Goal: Task Accomplishment & Management: Complete application form

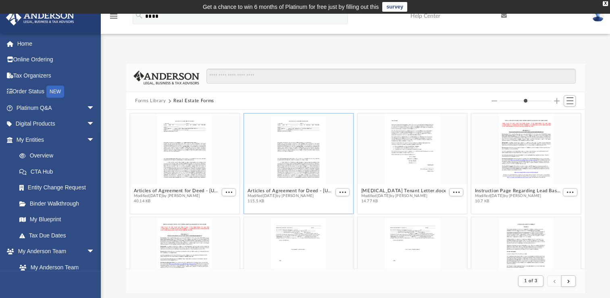
scroll to position [152, 452]
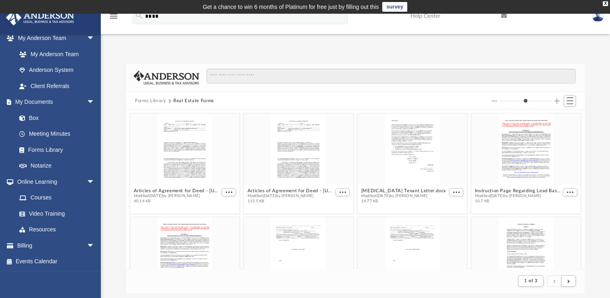
drag, startPoint x: 0, startPoint y: 0, endPoint x: 248, endPoint y: 107, distance: 269.9
click at [248, 107] on div "Forms Library Real Estate Forms Articles of Agreement for Deed - [US_STATE][GEO…" at bounding box center [355, 178] width 459 height 229
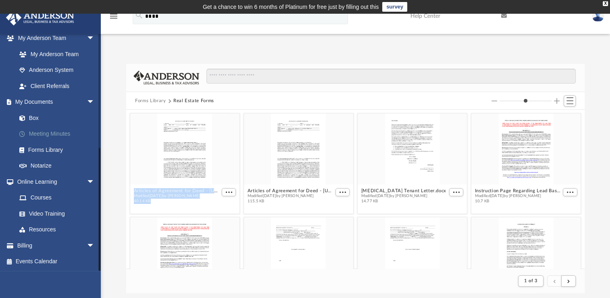
click at [56, 134] on link "Meeting Minutes" at bounding box center [59, 134] width 96 height 16
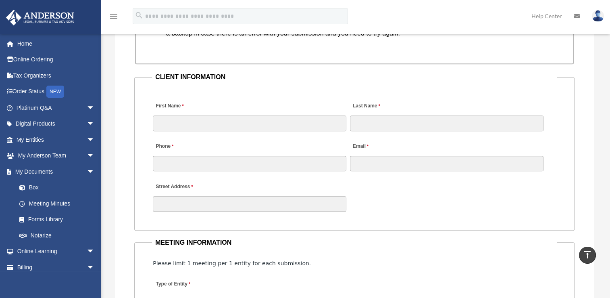
scroll to position [792, 0]
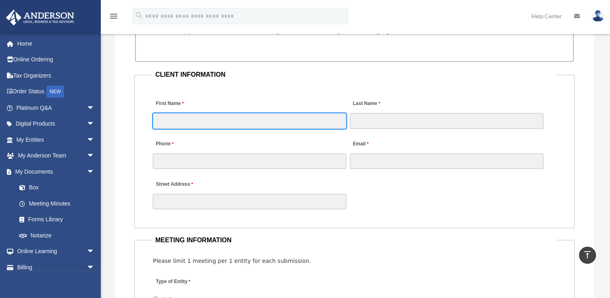
click at [206, 121] on input "First Name" at bounding box center [250, 120] width 194 height 15
type input "*"
type input "*****"
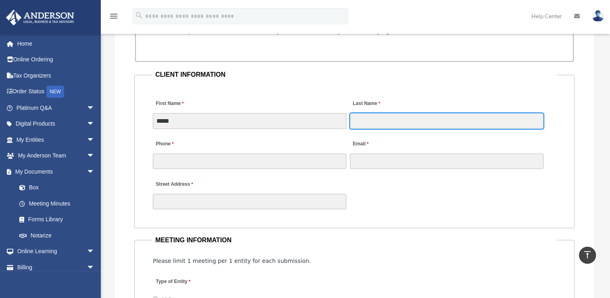
click at [365, 119] on input "Last Name" at bounding box center [447, 120] width 194 height 15
type input "********"
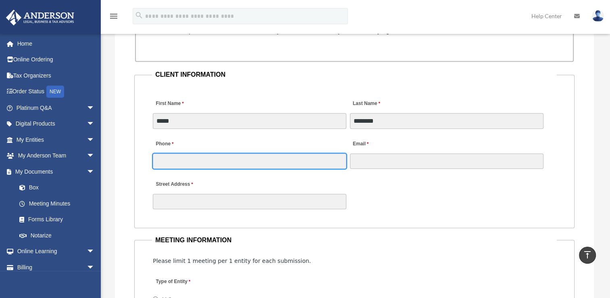
click at [232, 165] on input "Phone" at bounding box center [250, 160] width 194 height 15
type input "**********"
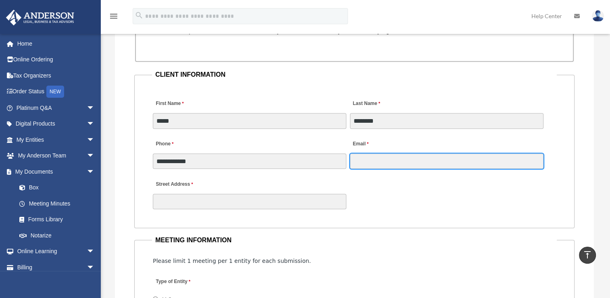
click at [373, 159] on input "Email" at bounding box center [447, 160] width 194 height 15
type input "**********"
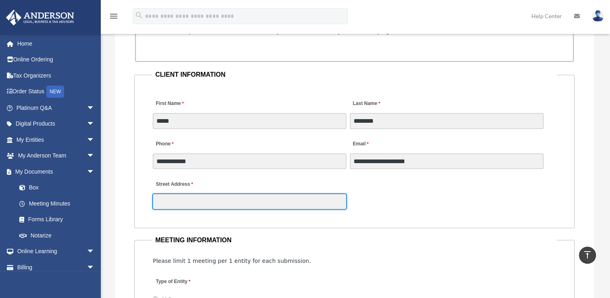
click at [212, 201] on input "Street Address" at bounding box center [250, 201] width 194 height 15
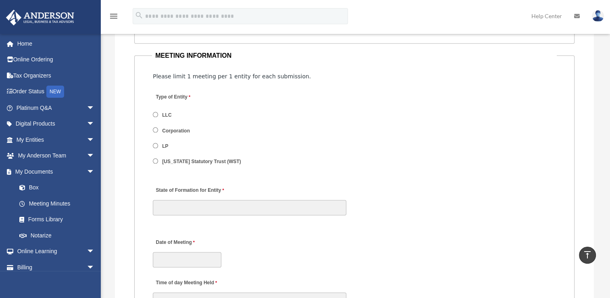
scroll to position [977, 0]
type input "**********"
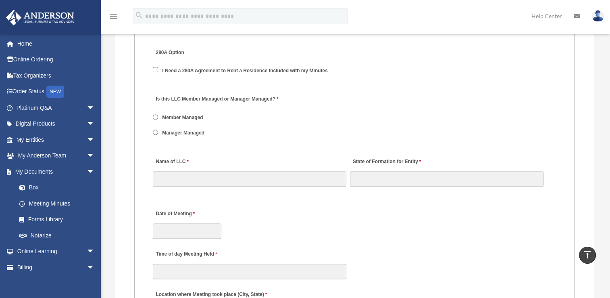
scroll to position [1116, 0]
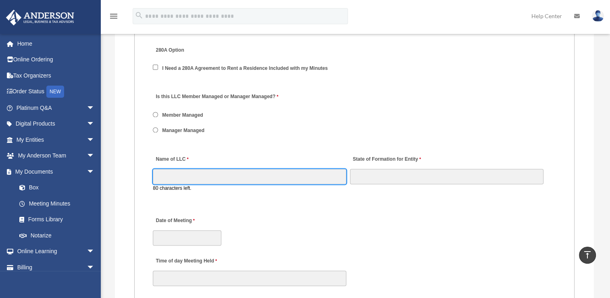
drag, startPoint x: 184, startPoint y: 175, endPoint x: 206, endPoint y: 133, distance: 46.9
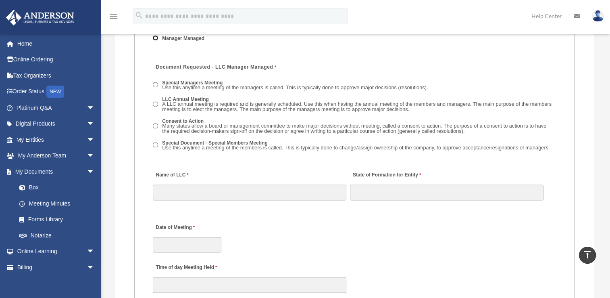
scroll to position [1212, 0]
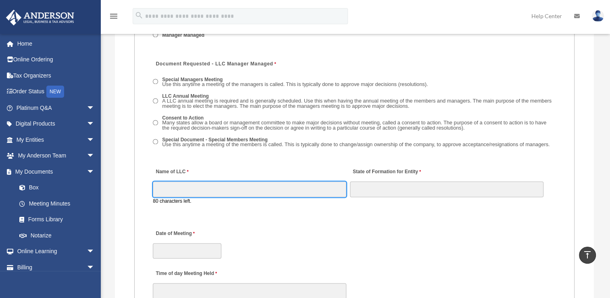
click at [196, 195] on input "Name of LLC" at bounding box center [250, 188] width 194 height 15
type input "**********"
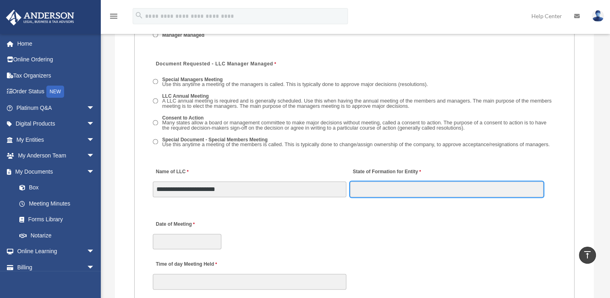
click at [410, 194] on input "State of Formation for Entity" at bounding box center [447, 188] width 194 height 15
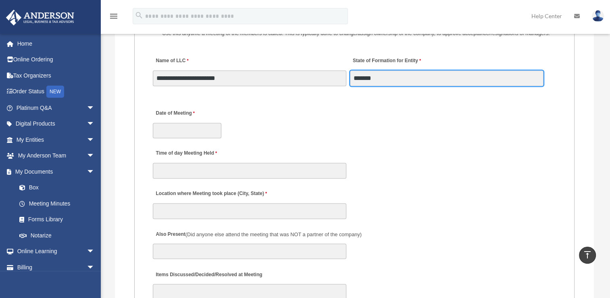
scroll to position [1330, 0]
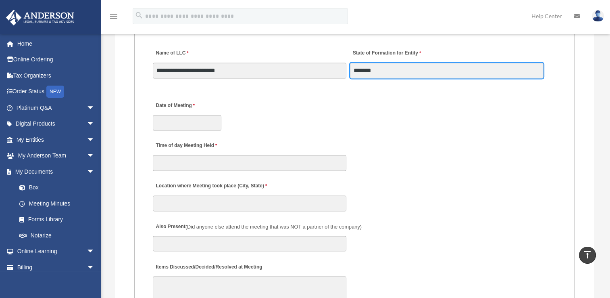
type input "*******"
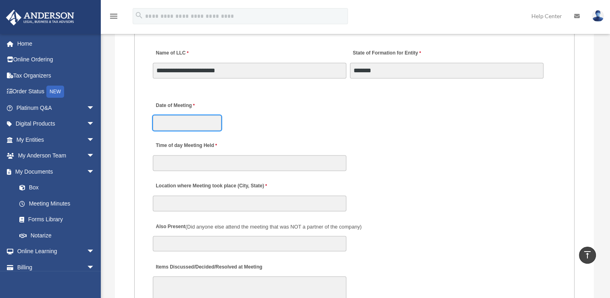
click at [176, 129] on input "Date of Meeting" at bounding box center [187, 122] width 69 height 15
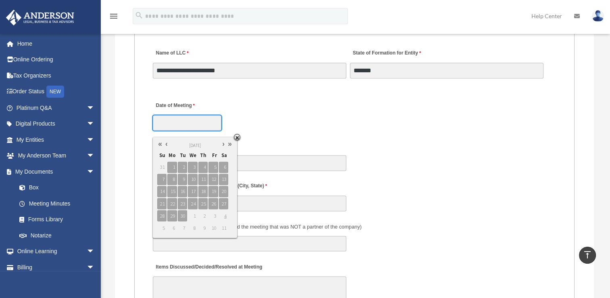
click at [167, 145] on link at bounding box center [166, 144] width 6 height 8
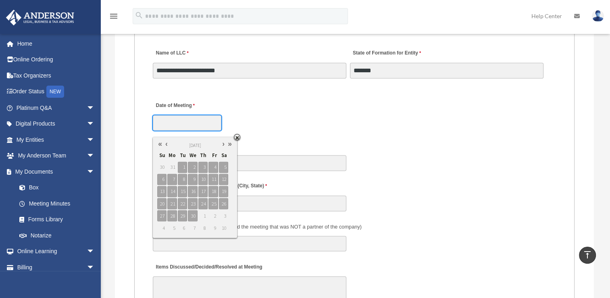
click at [167, 145] on link at bounding box center [166, 144] width 6 height 8
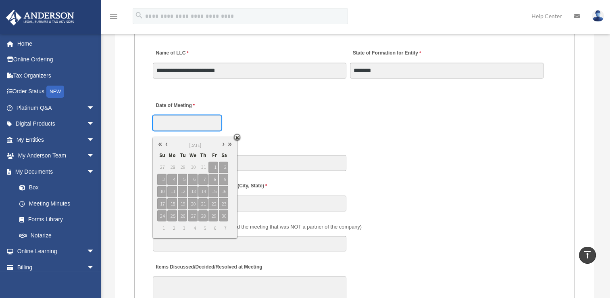
click at [167, 145] on link at bounding box center [166, 144] width 6 height 8
click at [223, 143] on link at bounding box center [223, 144] width 6 height 8
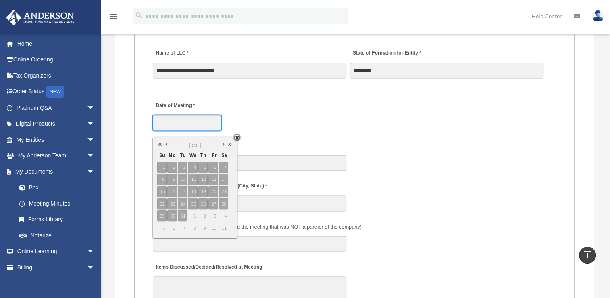
click at [223, 143] on link at bounding box center [223, 144] width 6 height 8
type input "**********"
click at [205, 167] on span "5" at bounding box center [202, 166] width 9 height 11
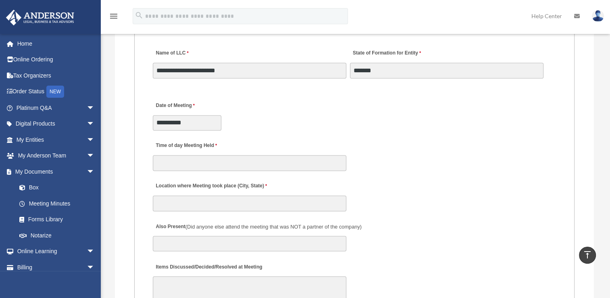
click at [265, 158] on div "Time of day Meeting Held" at bounding box center [354, 153] width 405 height 35
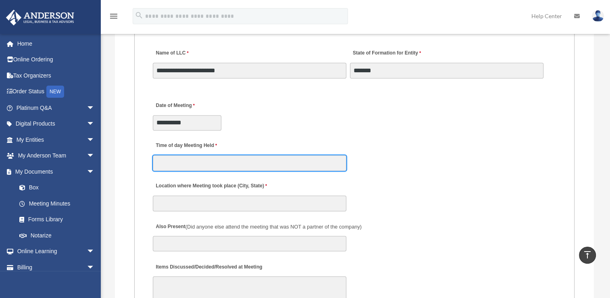
click at [233, 168] on input "Time of day Meeting Held" at bounding box center [250, 162] width 194 height 15
type input "********"
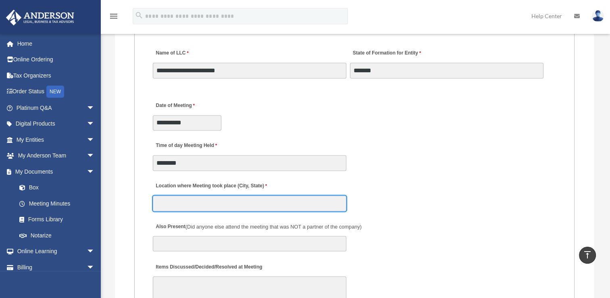
click at [225, 211] on input "Location where Meeting took place (City, State)" at bounding box center [250, 202] width 194 height 15
type input "**********"
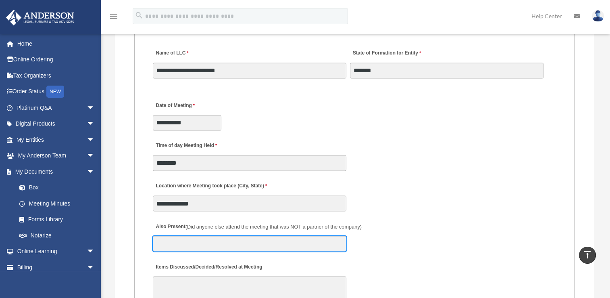
click at [213, 245] on input "Also Present (Did anyone else attend the meeting that was NOT a partner of the …" at bounding box center [250, 243] width 194 height 15
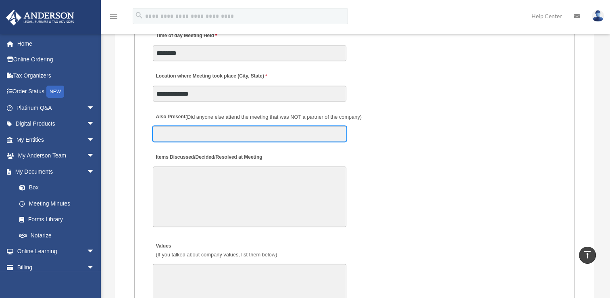
scroll to position [1441, 0]
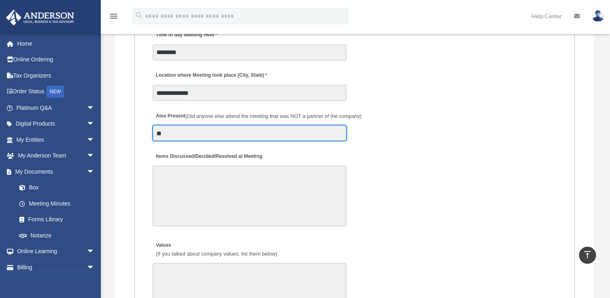
type input "**"
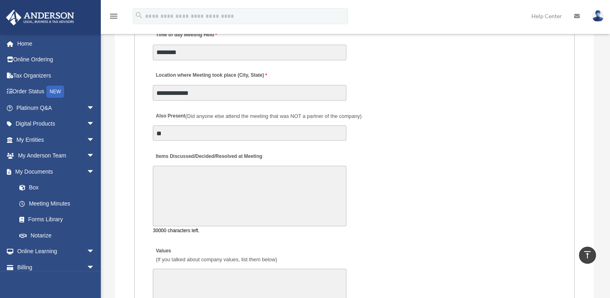
click at [164, 210] on textarea "Items Discussed/Decided/Resolved at Meeting" at bounding box center [250, 195] width 194 height 60
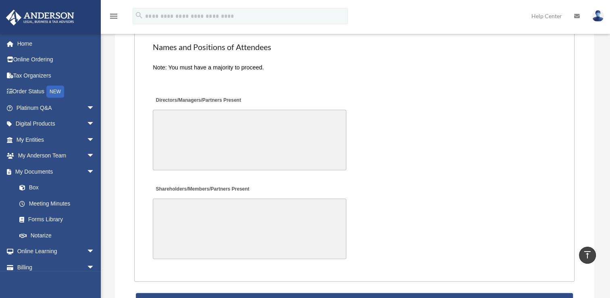
scroll to position [1854, 0]
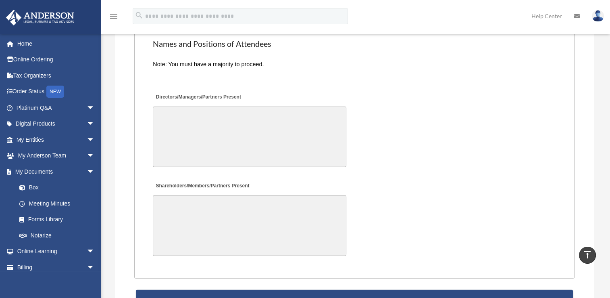
type textarea "**********"
click at [182, 135] on textarea "Directors/Managers/Partners Present" at bounding box center [250, 136] width 194 height 60
click at [483, 227] on div "Shareholders/Members/Partners Present" at bounding box center [354, 218] width 405 height 84
click at [216, 118] on textarea "**********" at bounding box center [250, 136] width 194 height 60
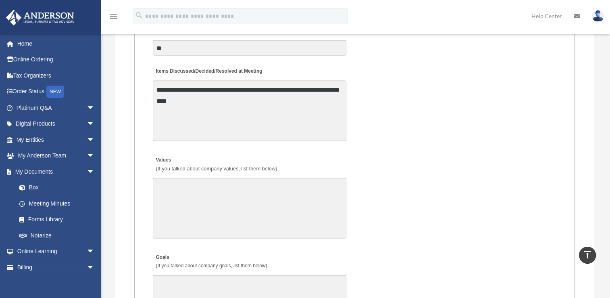
scroll to position [1524, 0]
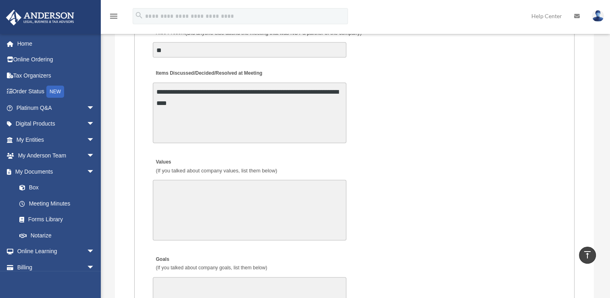
type textarea "**********"
click at [294, 110] on textarea "**********" at bounding box center [250, 112] width 194 height 60
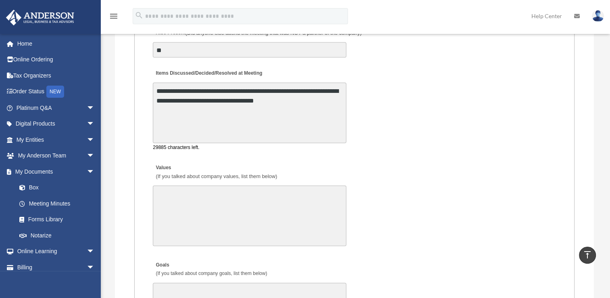
click at [227, 114] on textarea "**********" at bounding box center [250, 112] width 194 height 60
click at [189, 116] on textarea "**********" at bounding box center [250, 112] width 194 height 60
click at [259, 118] on textarea "**********" at bounding box center [250, 112] width 194 height 60
click at [302, 115] on textarea "**********" at bounding box center [250, 112] width 194 height 60
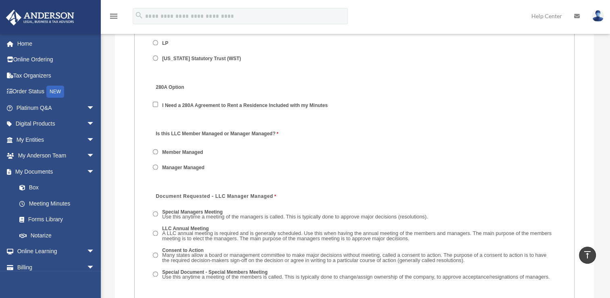
scroll to position [1028, 0]
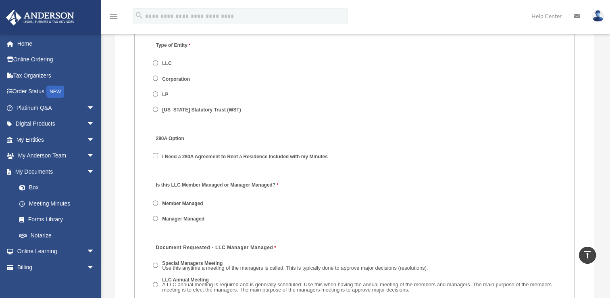
type textarea "**********"
click at [500, 221] on div "Is this LLC Member Managed or Manager Managed? Member Managed Manager Managed" at bounding box center [354, 203] width 405 height 57
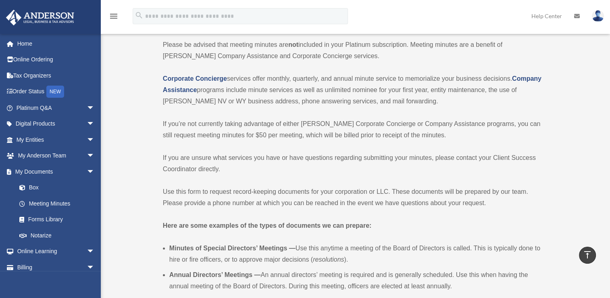
scroll to position [0, 0]
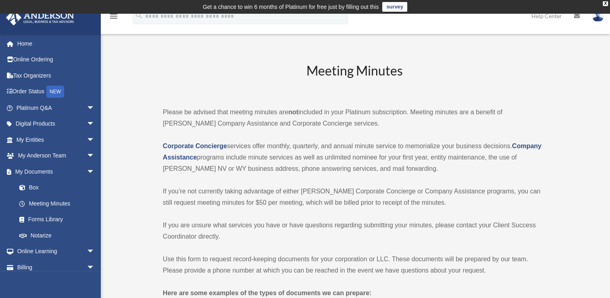
click at [518, 238] on p "If you are unsure what services you have or have questions regarding submitting…" at bounding box center [354, 230] width 383 height 23
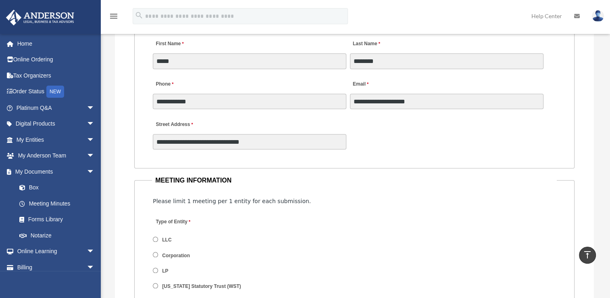
click at [515, 202] on div "Please limit 1 meeting per 1 entity for each submission." at bounding box center [354, 201] width 403 height 11
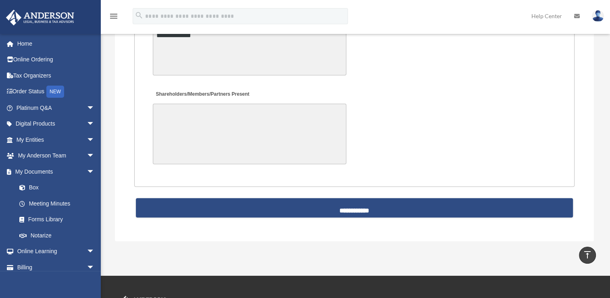
scroll to position [1940, 0]
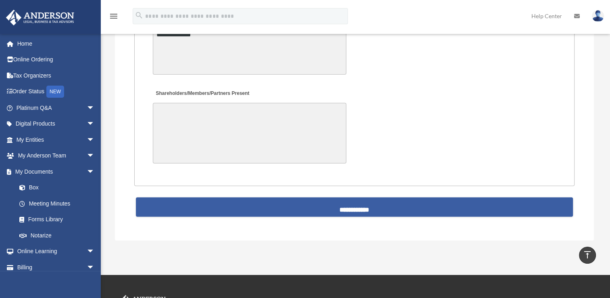
click at [318, 211] on input "**********" at bounding box center [355, 206] width 438 height 19
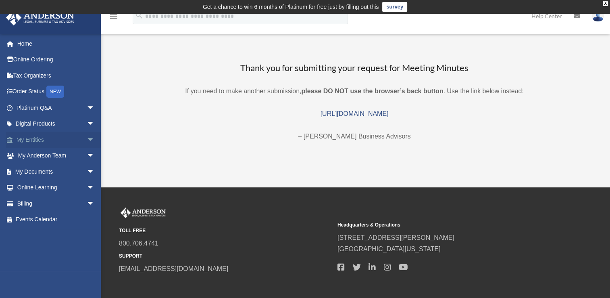
click at [25, 141] on link "My Entities arrow_drop_down" at bounding box center [56, 139] width 101 height 16
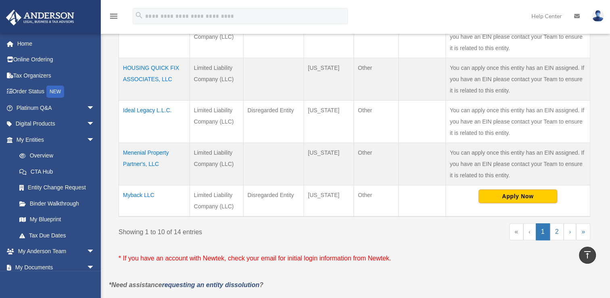
scroll to position [426, 0]
click at [559, 235] on link "2" at bounding box center [557, 231] width 14 height 17
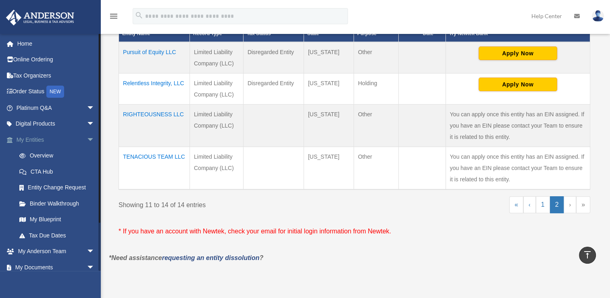
scroll to position [181, 0]
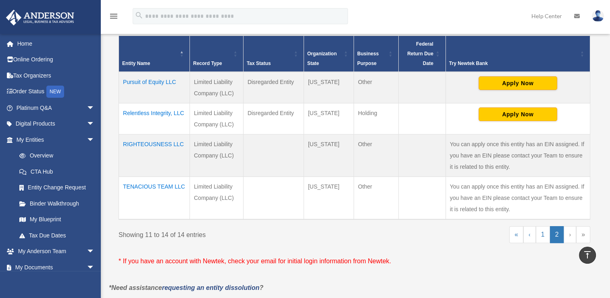
click at [149, 83] on td "Pursuit of Equity LLC" at bounding box center [154, 87] width 71 height 31
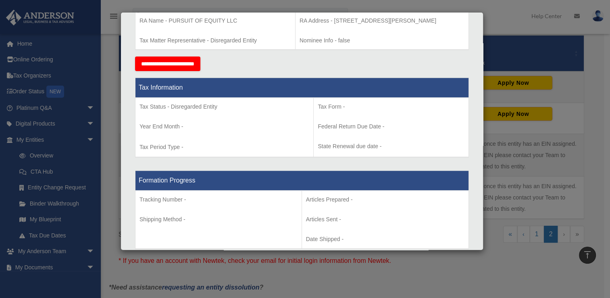
scroll to position [277, 0]
click at [185, 180] on th "Formation Progress" at bounding box center [303, 181] width 334 height 20
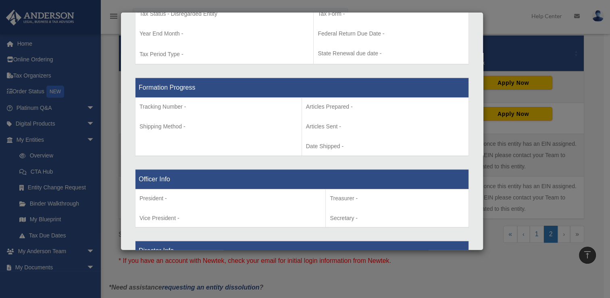
scroll to position [370, 0]
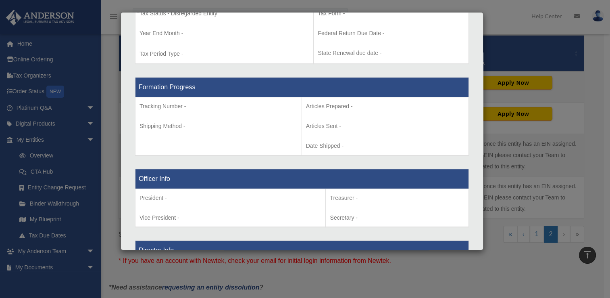
click at [204, 185] on th "Officer Info" at bounding box center [303, 179] width 334 height 20
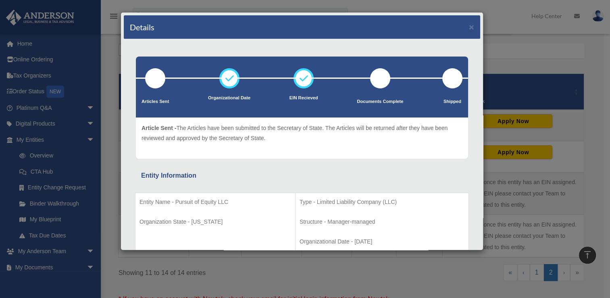
scroll to position [112, 0]
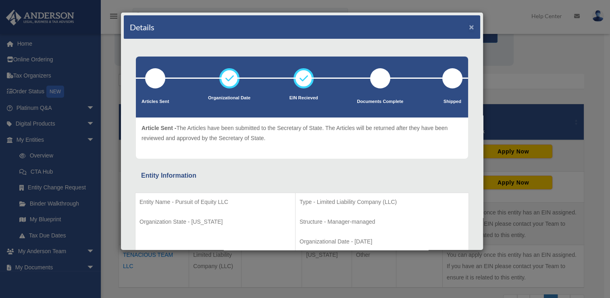
click at [469, 24] on button "×" at bounding box center [471, 27] width 5 height 8
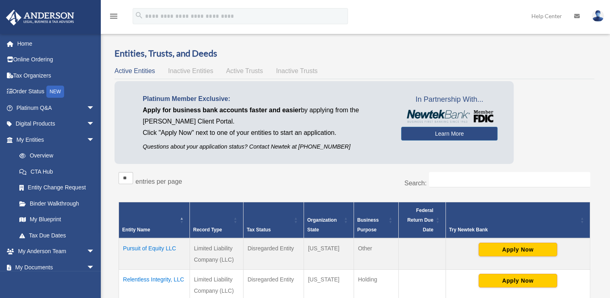
scroll to position [0, 0]
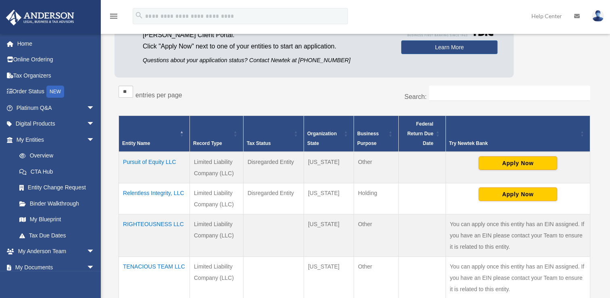
click at [492, 215] on td "You can apply once this entity has an EIN assigned. If you have an EIN please c…" at bounding box center [518, 235] width 144 height 42
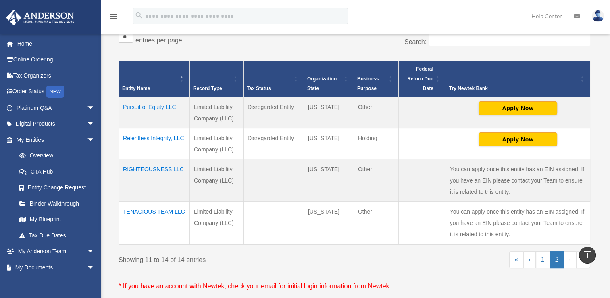
scroll to position [154, 0]
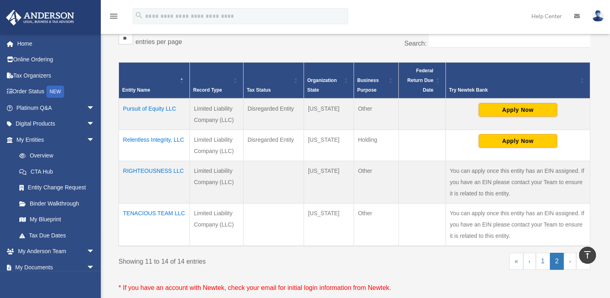
click at [263, 144] on td "Disregarded Entity" at bounding box center [273, 144] width 60 height 31
click at [213, 148] on td "Limited Liability Company (LLC)" at bounding box center [217, 144] width 54 height 31
click at [166, 140] on td "Relentless Integrity, LLC" at bounding box center [154, 144] width 71 height 31
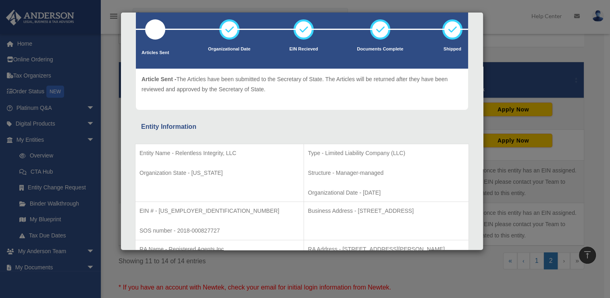
scroll to position [0, 0]
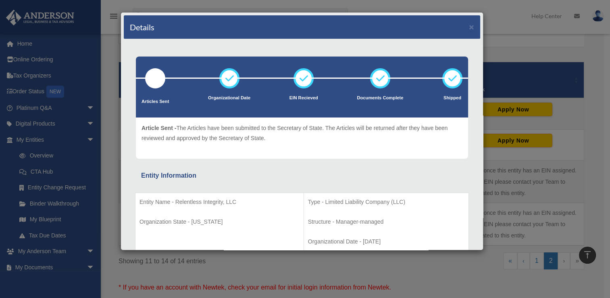
click at [413, 215] on td "Type - Limited Liability Company (LLC) Structure - Manager-managed Organization…" at bounding box center [386, 221] width 165 height 58
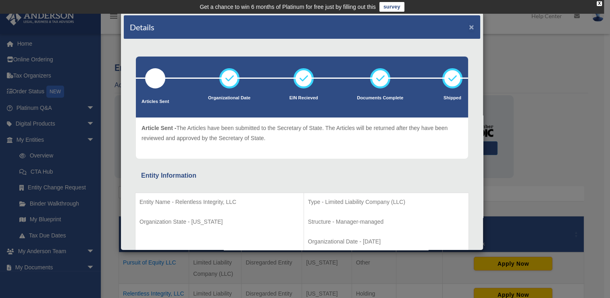
click at [469, 25] on button "×" at bounding box center [471, 27] width 5 height 8
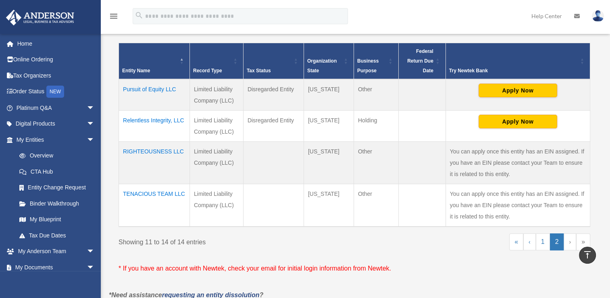
scroll to position [175, 0]
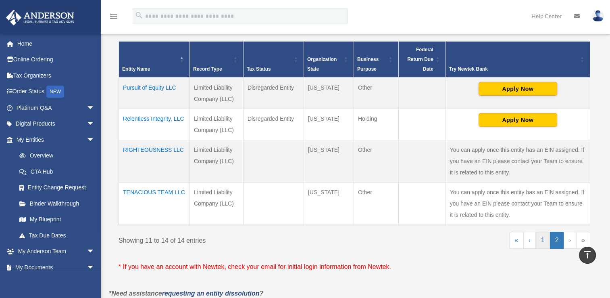
click at [543, 239] on link "1" at bounding box center [543, 239] width 14 height 17
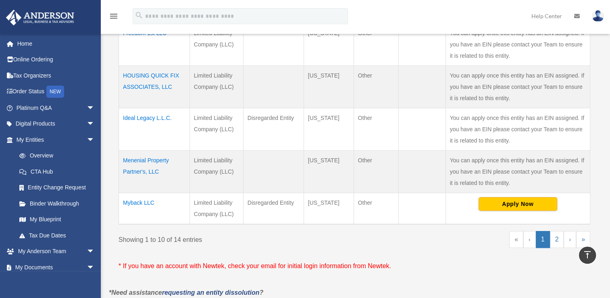
scroll to position [415, 0]
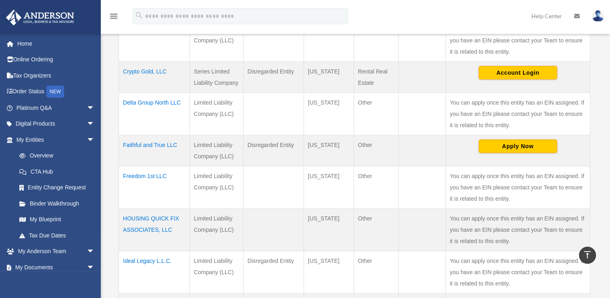
click at [522, 190] on td "You can apply once this entity has an EIN assigned. If you have an EIN please c…" at bounding box center [518, 187] width 144 height 42
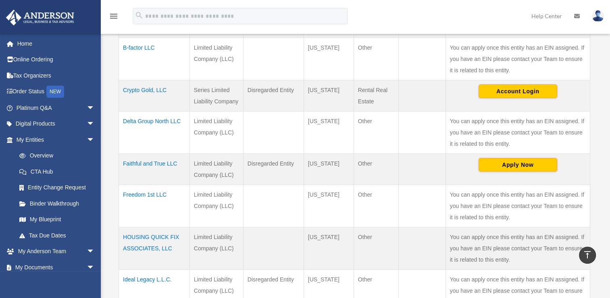
scroll to position [256, 0]
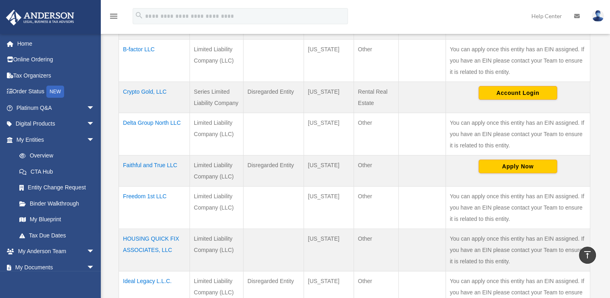
click at [146, 163] on td "Faithful and True LLC" at bounding box center [154, 170] width 71 height 31
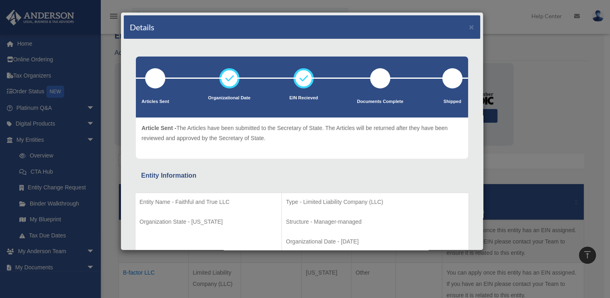
scroll to position [32, 0]
click at [469, 27] on button "×" at bounding box center [471, 27] width 5 height 8
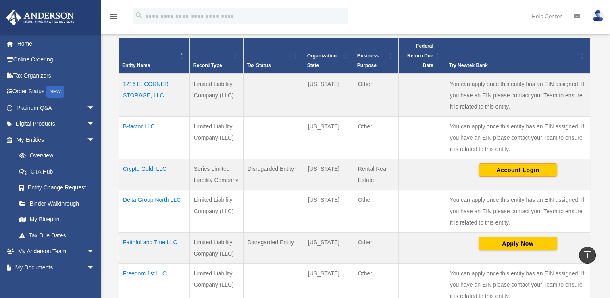
click at [576, 173] on td "Account Login" at bounding box center [518, 173] width 144 height 31
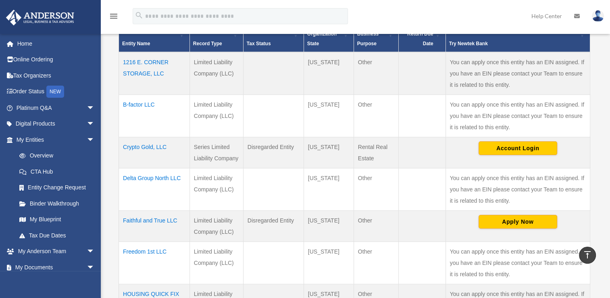
scroll to position [203, 0]
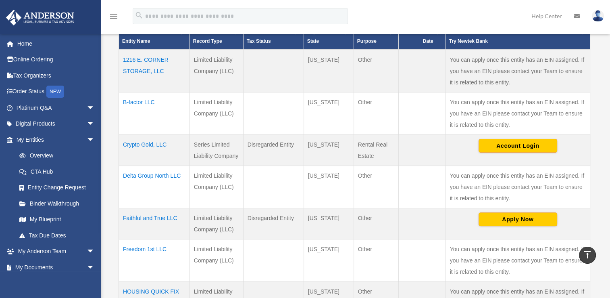
click at [152, 145] on td "Crypto Gold, LLC" at bounding box center [154, 149] width 71 height 31
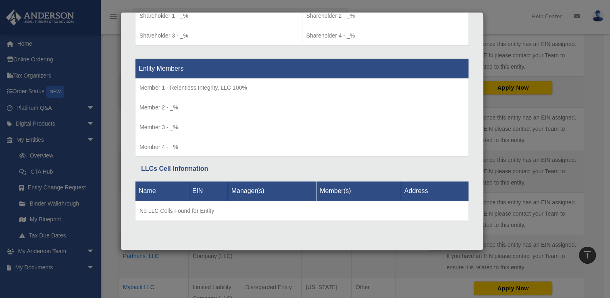
scroll to position [345, 0]
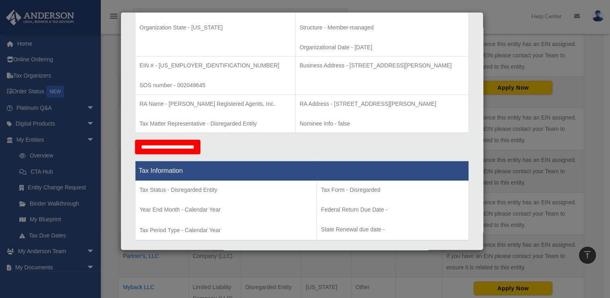
click at [408, 228] on p "State Renewal due date -" at bounding box center [393, 229] width 144 height 10
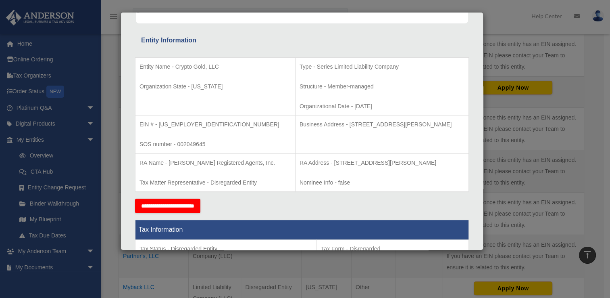
scroll to position [126, 0]
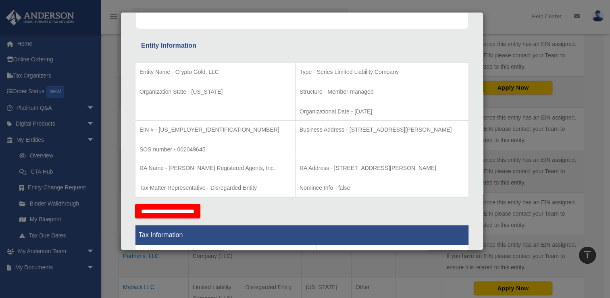
click at [404, 229] on th "Tax Information" at bounding box center [303, 235] width 334 height 20
click at [402, 232] on th "Tax Information" at bounding box center [303, 235] width 334 height 20
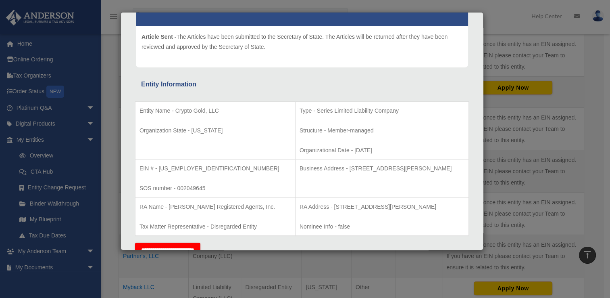
click at [405, 218] on td "RA Address - 315 Deaderick St., Ste 1550, Nashville, TN 37238-3003 Nominee Info…" at bounding box center [381, 216] width 173 height 38
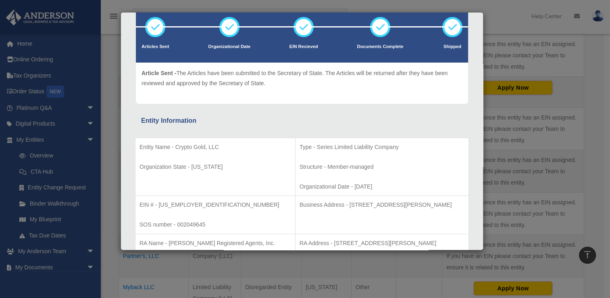
click at [403, 220] on td "Business Address - 3225 McLeod Dr, Suite 100, Las Vegas, NV 89121" at bounding box center [381, 215] width 173 height 38
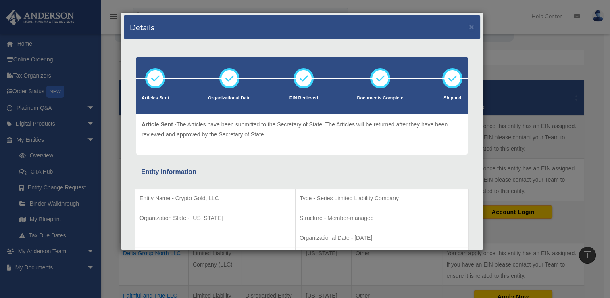
scroll to position [136, 0]
click at [469, 23] on button "×" at bounding box center [471, 27] width 5 height 8
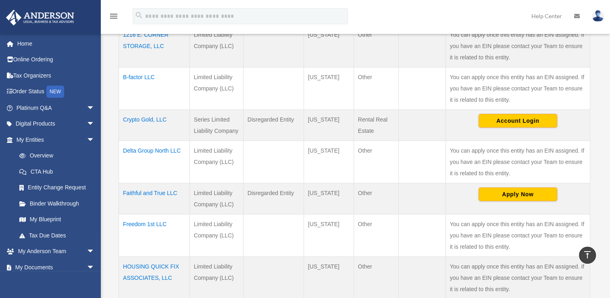
scroll to position [228, 0]
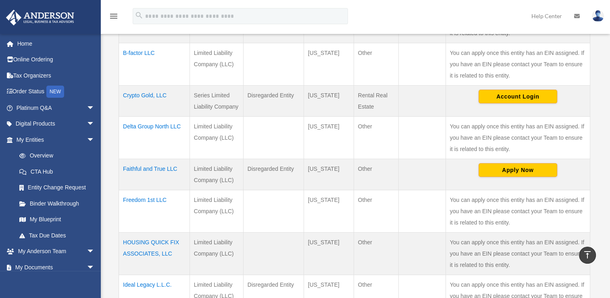
click at [402, 204] on td at bounding box center [421, 211] width 47 height 42
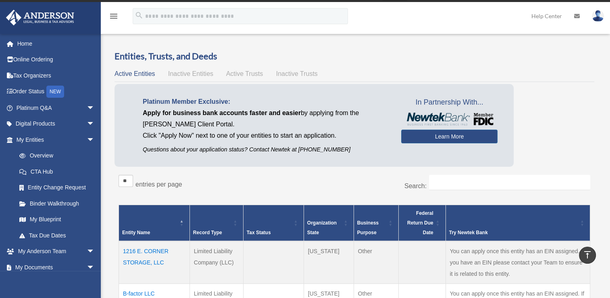
scroll to position [0, 0]
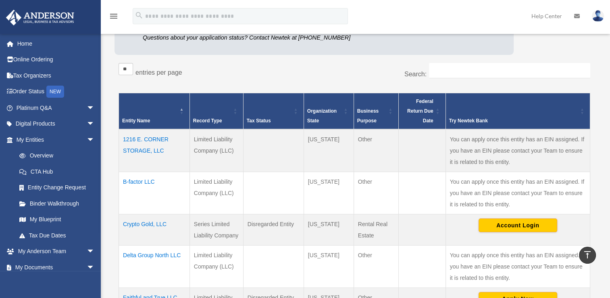
click at [427, 202] on td at bounding box center [421, 192] width 47 height 42
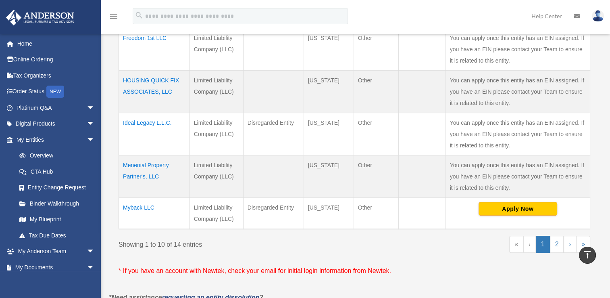
scroll to position [414, 0]
click at [448, 179] on td "You can apply once this entity has an EIN assigned. If you have an EIN please c…" at bounding box center [518, 175] width 144 height 42
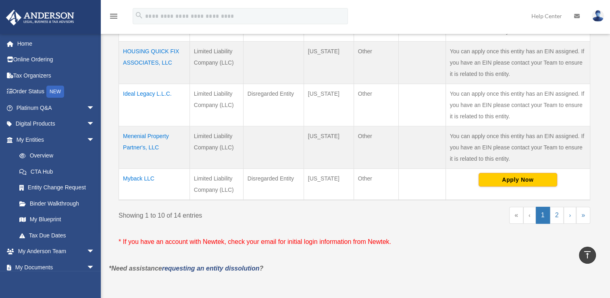
scroll to position [443, 0]
click at [142, 177] on td "Myback LLC" at bounding box center [154, 183] width 71 height 31
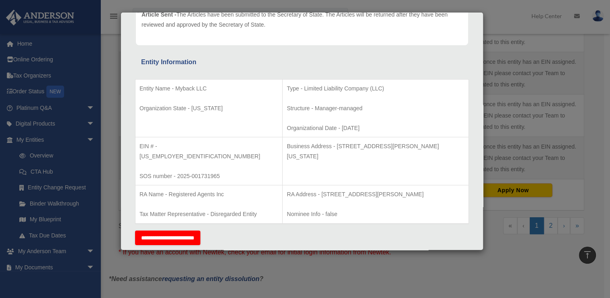
scroll to position [114, 0]
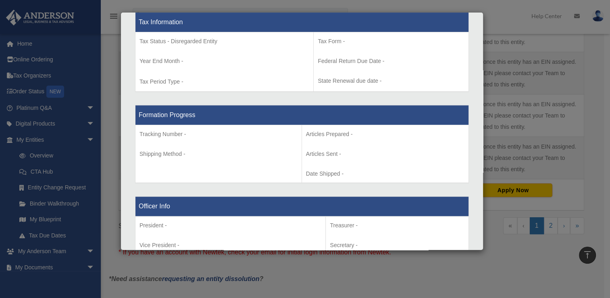
click at [411, 220] on p "Treasurer -" at bounding box center [397, 225] width 135 height 10
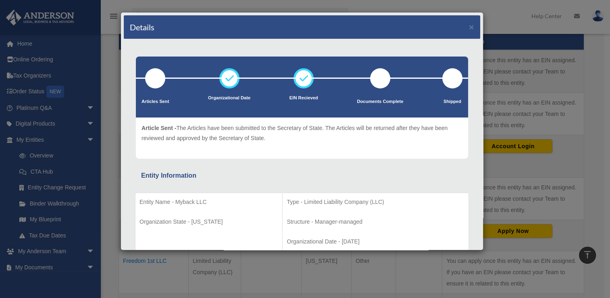
scroll to position [202, 0]
click at [469, 25] on button "×" at bounding box center [471, 27] width 5 height 8
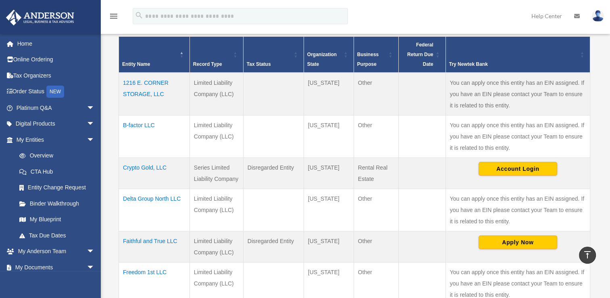
scroll to position [185, 0]
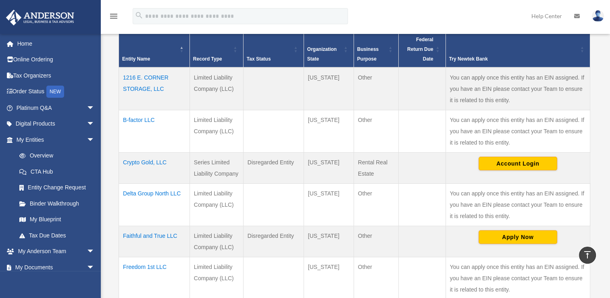
click at [546, 188] on td "You can apply once this entity has an EIN assigned. If you have an EIN please c…" at bounding box center [518, 204] width 144 height 42
click at [547, 181] on td "Account Login" at bounding box center [518, 167] width 144 height 31
click at [548, 169] on button "Account Login" at bounding box center [518, 163] width 79 height 14
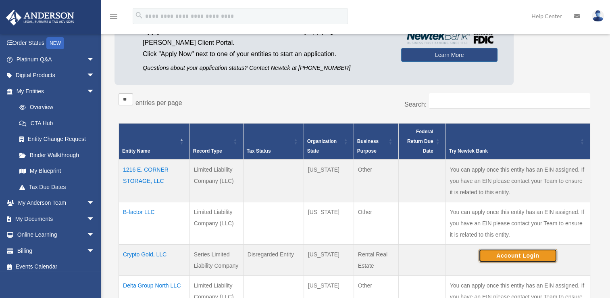
scroll to position [54, 0]
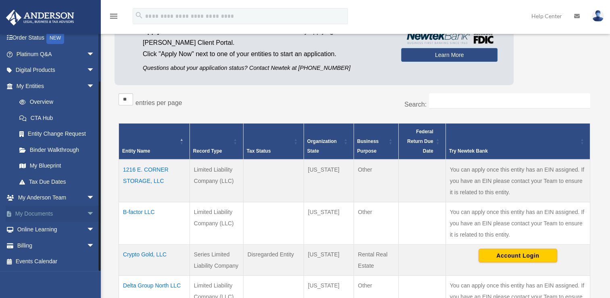
click at [87, 213] on span "arrow_drop_down" at bounding box center [95, 213] width 16 height 17
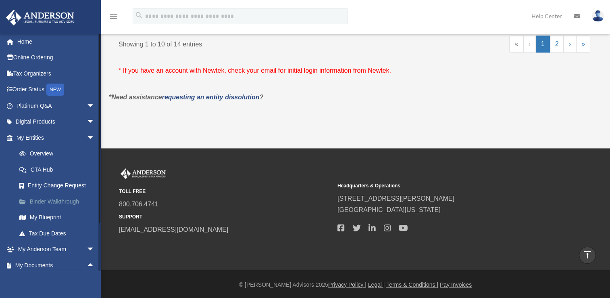
scroll to position [0, 0]
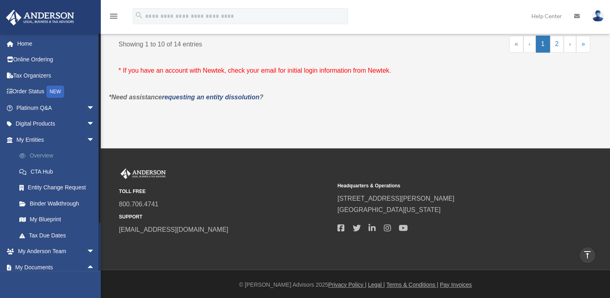
click at [39, 156] on link "Overview" at bounding box center [59, 156] width 96 height 16
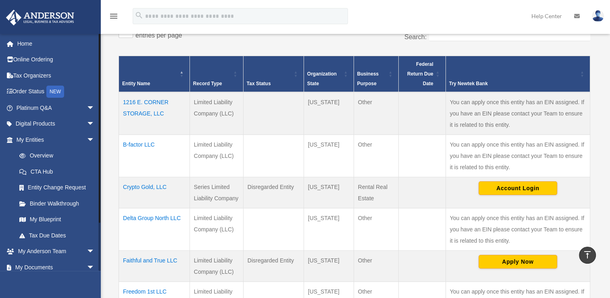
scroll to position [54, 0]
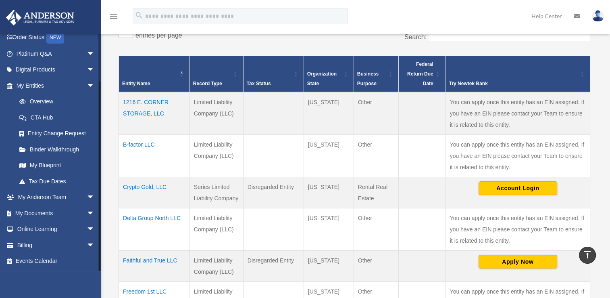
click at [100, 261] on div at bounding box center [99, 151] width 2 height 237
click at [100, 261] on div at bounding box center [100, 175] width 2 height 189
click at [52, 213] on link "My Documents arrow_drop_down" at bounding box center [56, 213] width 101 height 16
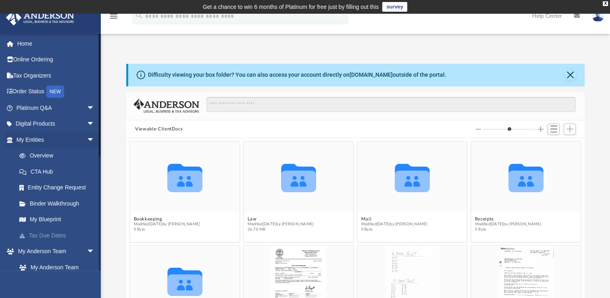
scroll to position [177, 452]
click at [251, 219] on button "Law" at bounding box center [281, 218] width 67 height 5
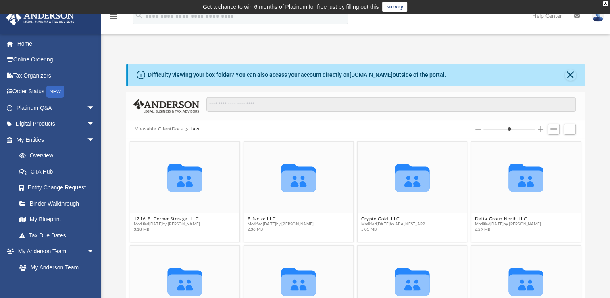
scroll to position [160, 0]
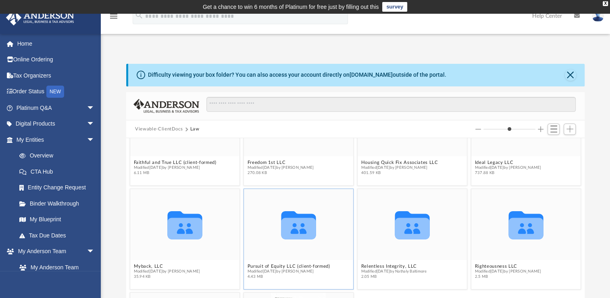
click at [299, 227] on icon "grid" at bounding box center [299, 227] width 35 height 21
click at [296, 226] on icon "grid" at bounding box center [299, 227] width 35 height 21
drag, startPoint x: 296, startPoint y: 226, endPoint x: 256, endPoint y: 264, distance: 54.8
click at [256, 264] on button "Pursuit of Equity LLC (client-formed)" at bounding box center [289, 265] width 83 height 5
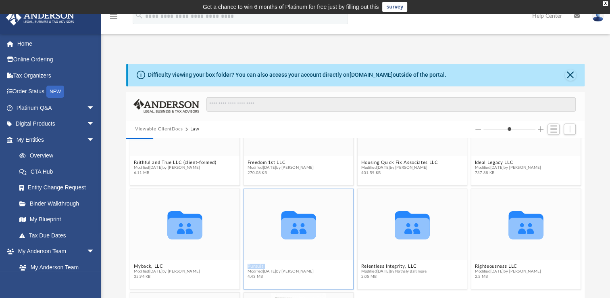
scroll to position [0, 0]
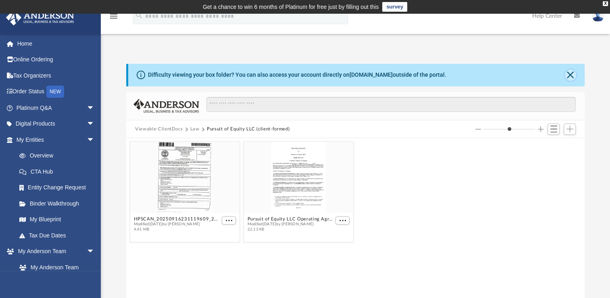
click at [570, 77] on button "Close" at bounding box center [570, 74] width 11 height 11
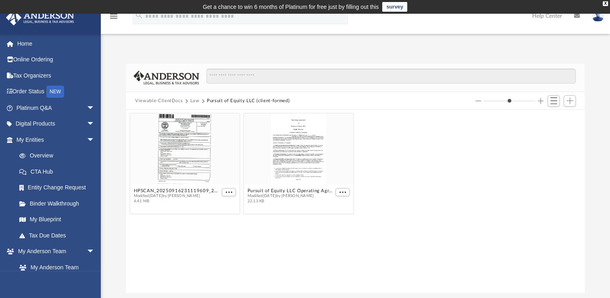
click at [196, 100] on button "Law" at bounding box center [194, 100] width 9 height 7
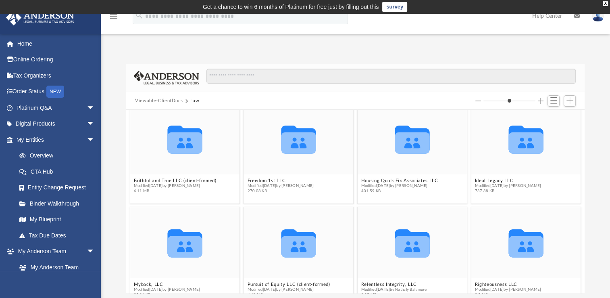
scroll to position [114, 0]
click at [194, 144] on icon "grid" at bounding box center [185, 141] width 35 height 21
drag, startPoint x: 194, startPoint y: 144, endPoint x: 157, endPoint y: 179, distance: 50.8
click at [157, 179] on div "Collaborated Folder 1216 E. Corner Storage, LLC Modified [DATE] by [PERSON_NAME…" at bounding box center [355, 201] width 459 height 183
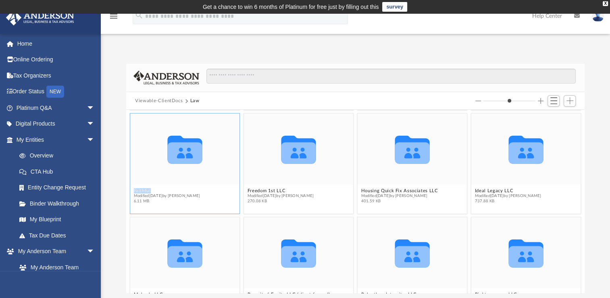
click at [143, 189] on button "Faithful and True LLC (client-formed)" at bounding box center [175, 190] width 83 height 5
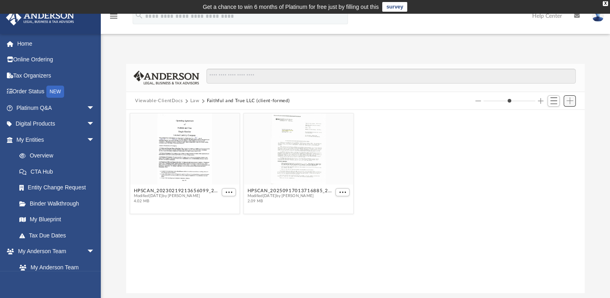
click at [571, 101] on span "Add" at bounding box center [570, 100] width 7 height 7
click at [554, 121] on li "Upload" at bounding box center [559, 117] width 26 height 8
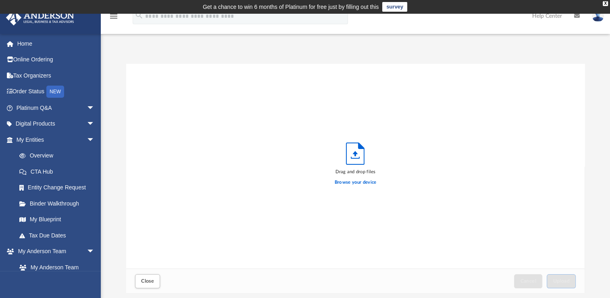
scroll to position [198, 452]
click at [352, 183] on label "Browse your device" at bounding box center [356, 182] width 42 height 7
click at [0, 0] on input "Browse your device" at bounding box center [0, 0] width 0 height 0
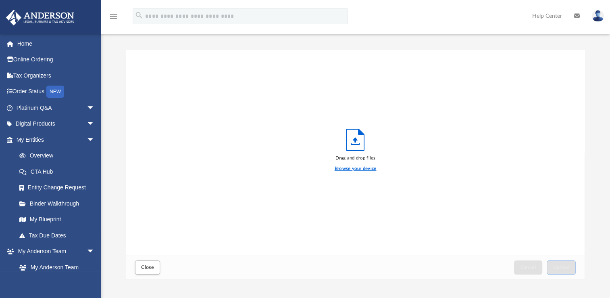
scroll to position [7, 0]
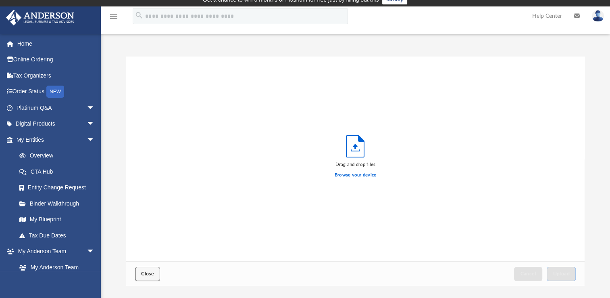
click at [148, 271] on span "Close" at bounding box center [147, 273] width 13 height 5
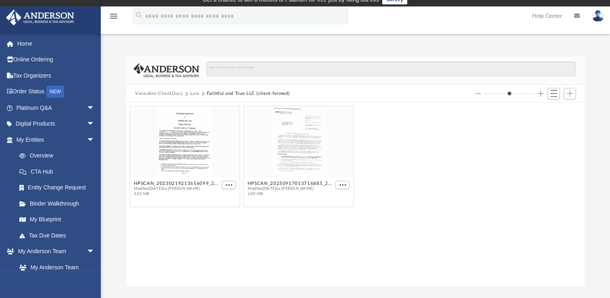
click at [194, 93] on button "Law" at bounding box center [194, 93] width 9 height 7
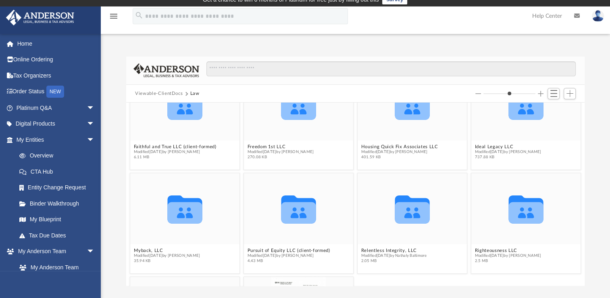
scroll to position [144, 0]
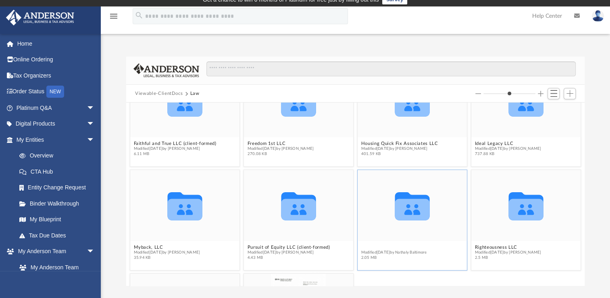
click at [370, 244] on button "Relentless Integrity, LLC" at bounding box center [394, 246] width 66 height 5
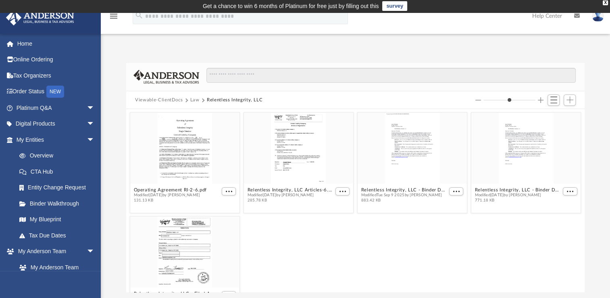
scroll to position [0, 0]
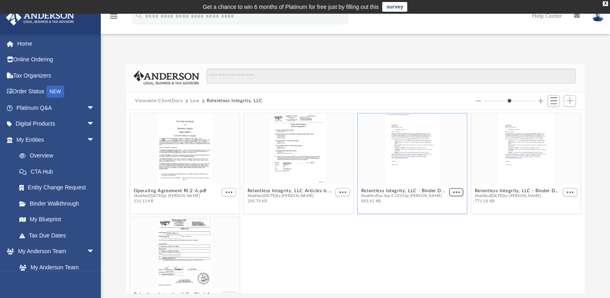
click at [453, 192] on span "More options" at bounding box center [456, 192] width 6 height 4
click at [438, 211] on ul "Preview Download" at bounding box center [442, 214] width 33 height 35
click at [439, 211] on ul "Preview Download" at bounding box center [442, 214] width 33 height 35
click at [442, 208] on li "Preview" at bounding box center [442, 206] width 23 height 8
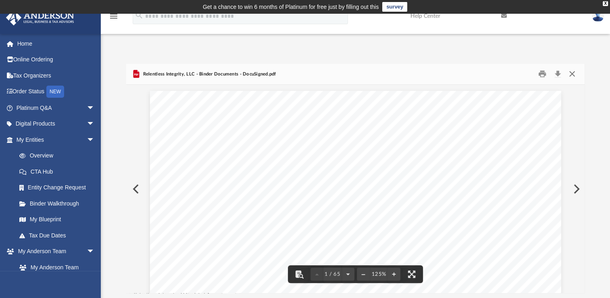
click at [571, 73] on button "Close" at bounding box center [572, 74] width 15 height 13
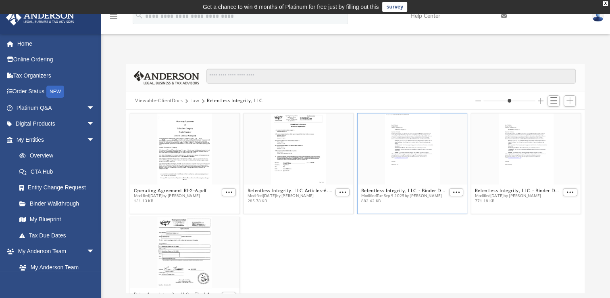
click at [192, 100] on button "Law" at bounding box center [194, 100] width 9 height 7
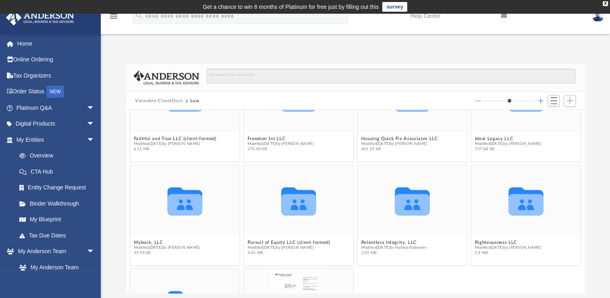
scroll to position [157, 0]
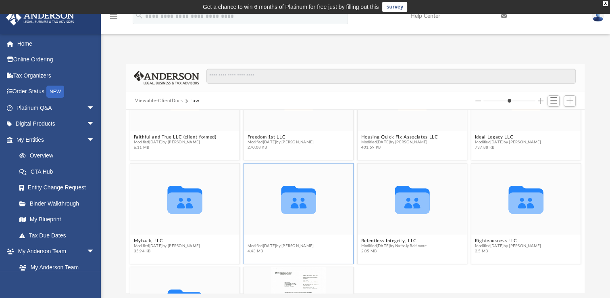
click at [266, 239] on button "Pursuit of Equity LLC (client-formed)" at bounding box center [289, 240] width 83 height 5
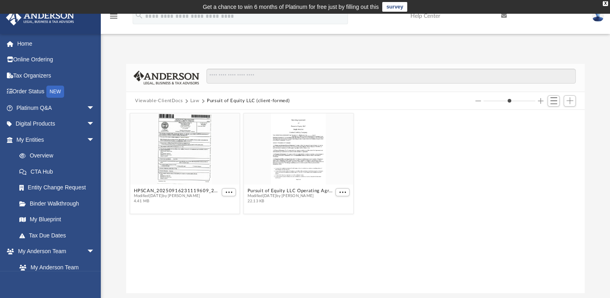
scroll to position [0, 0]
click at [193, 102] on button "Law" at bounding box center [194, 100] width 9 height 7
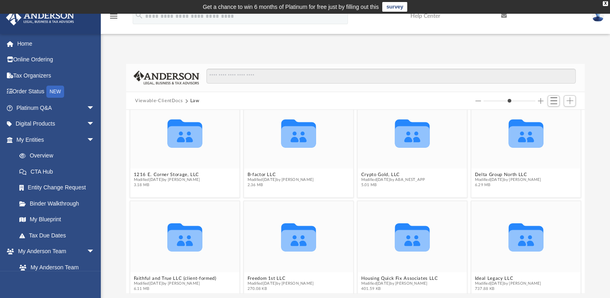
scroll to position [176, 0]
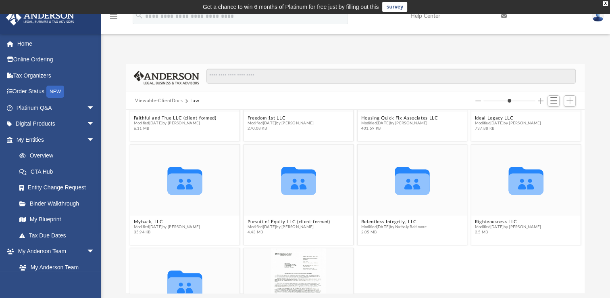
click at [579, 254] on div "Scroll to top vertical_align_top" at bounding box center [587, 254] width 17 height 17
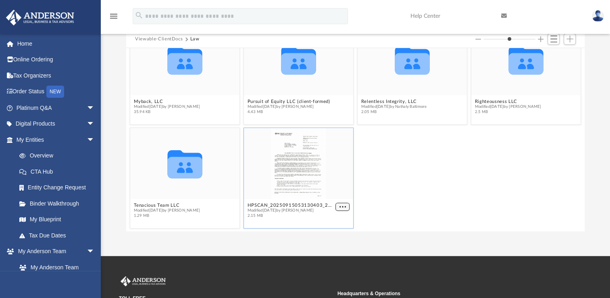
scroll to position [231, 0]
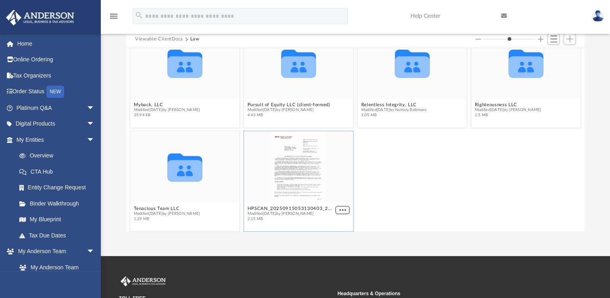
click at [340, 206] on button "More options" at bounding box center [343, 210] width 15 height 8
click at [329, 184] on li "Preview" at bounding box center [330, 181] width 23 height 8
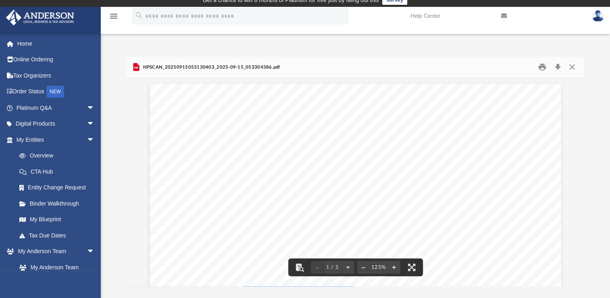
scroll to position [0, 0]
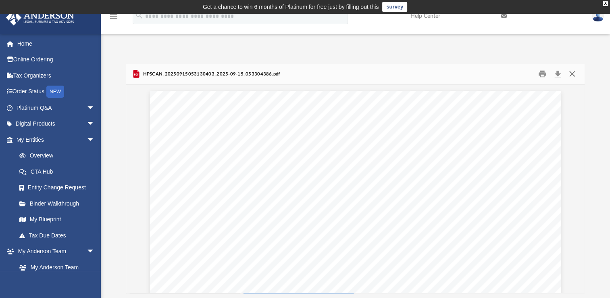
click at [571, 75] on button "Close" at bounding box center [572, 74] width 15 height 13
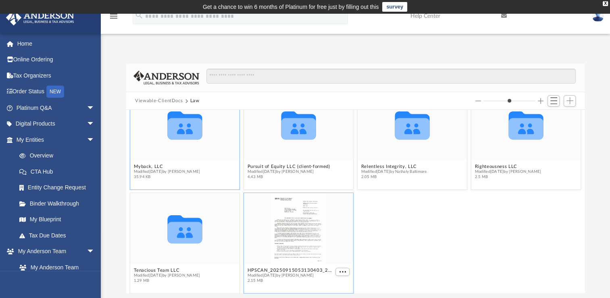
click at [192, 132] on icon "grid" at bounding box center [185, 125] width 35 height 28
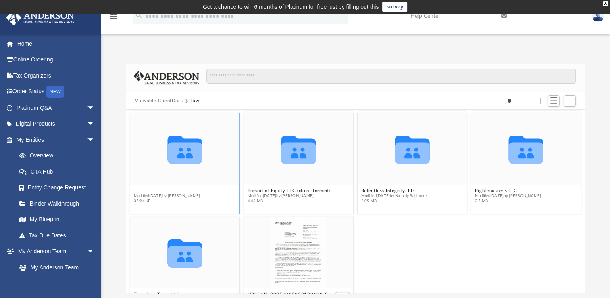
click at [150, 166] on figure "Collaborated Folder Myback, LLC Modified [DATE] by [PERSON_NAME] 35.94 KB" at bounding box center [184, 159] width 109 height 93
click at [146, 188] on button "Myback, LLC" at bounding box center [167, 190] width 67 height 5
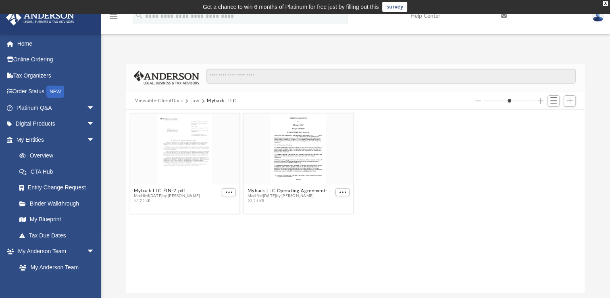
click at [195, 100] on button "Law" at bounding box center [194, 100] width 9 height 7
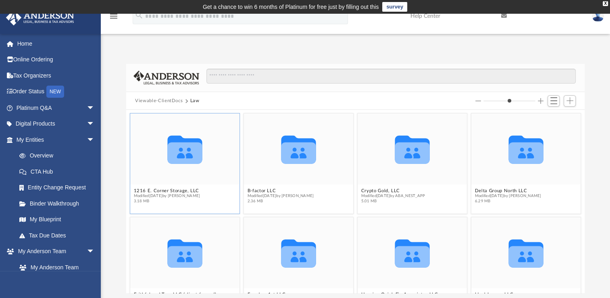
click at [190, 153] on icon "grid" at bounding box center [185, 152] width 35 height 21
drag, startPoint x: 190, startPoint y: 153, endPoint x: 140, endPoint y: 190, distance: 61.8
click at [140, 190] on button "1216 E. Corner Storage, LLC" at bounding box center [167, 190] width 67 height 5
